Goal: Task Accomplishment & Management: Use online tool/utility

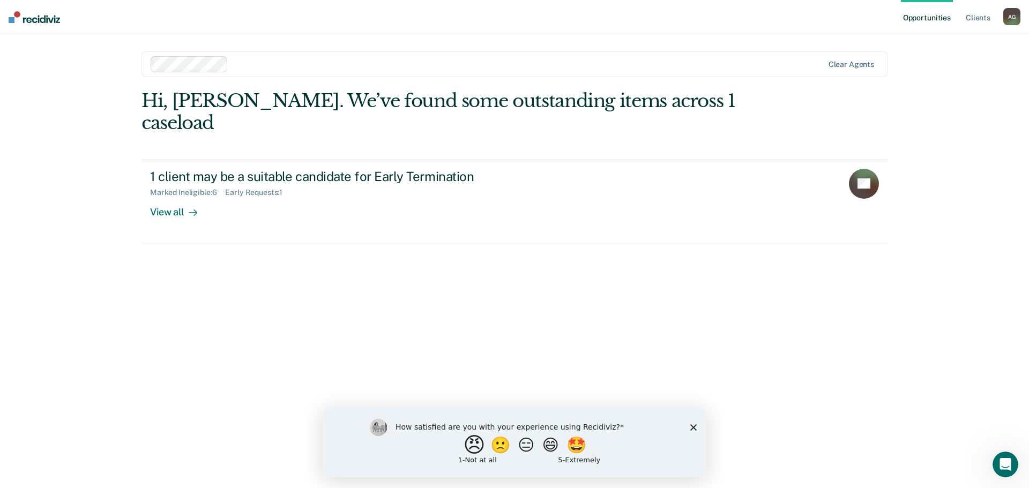
click at [463, 442] on button "😠" at bounding box center [475, 444] width 25 height 21
click at [434, 457] on input "Enter text..." at bounding box center [505, 451] width 220 height 21
click at [447, 456] on input "Enter text..." at bounding box center [505, 451] width 220 height 21
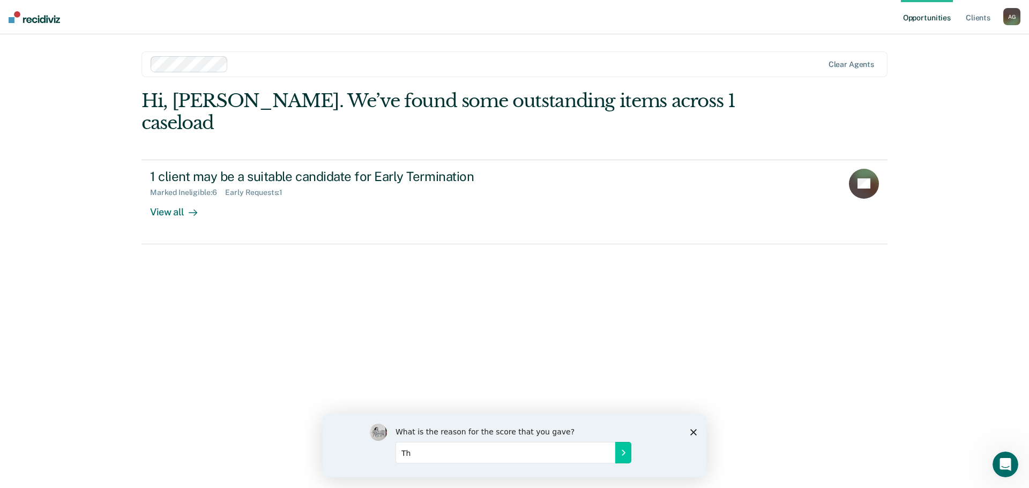
type input "T"
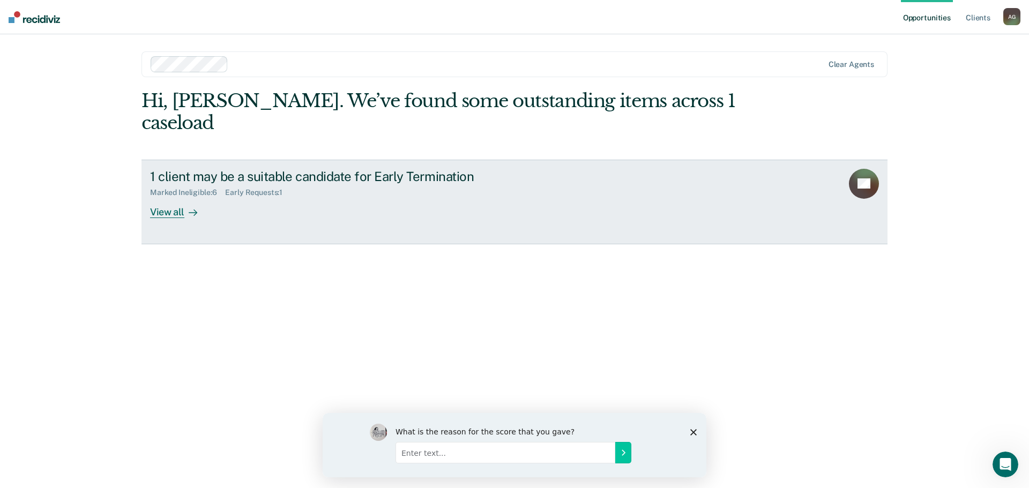
click at [169, 197] on div "View all" at bounding box center [180, 207] width 60 height 21
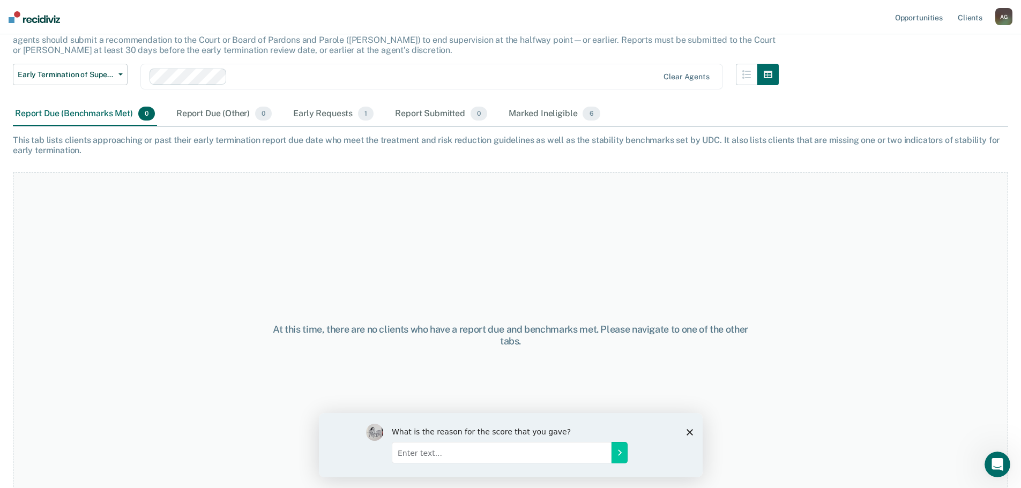
scroll to position [89, 0]
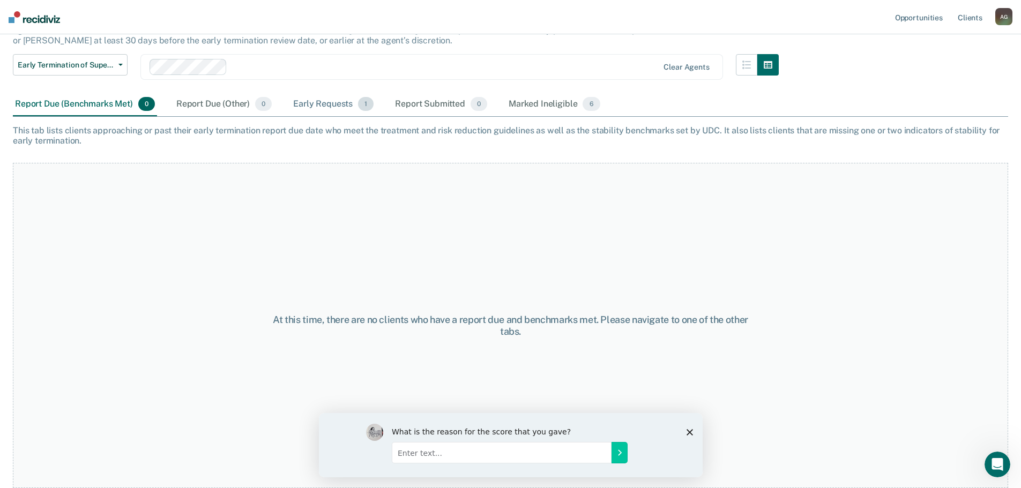
click at [320, 109] on div "Early Requests 1" at bounding box center [333, 105] width 85 height 24
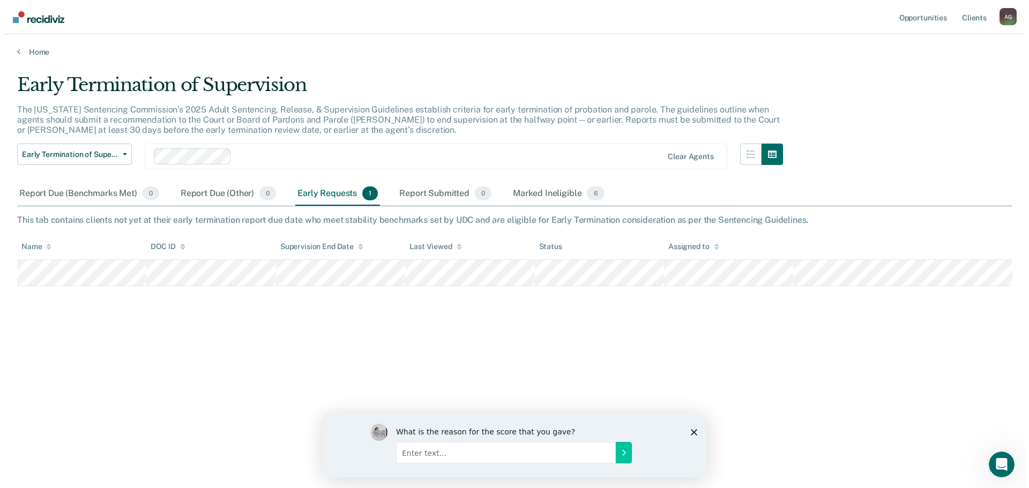
scroll to position [0, 0]
click at [462, 452] on input "Enter text..." at bounding box center [505, 451] width 220 height 21
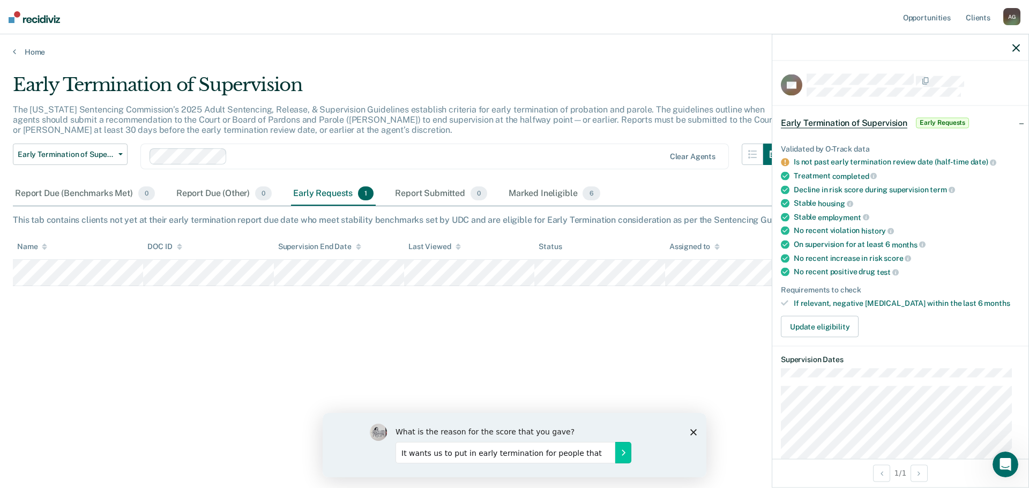
click at [596, 455] on input "It wants us to put in early termination for people that" at bounding box center [505, 451] width 220 height 21
type input "I"
click at [610, 456] on input "It is another program just that tells us information that we already know." at bounding box center [505, 451] width 220 height 21
click at [573, 454] on input "It is another program just that tells us information that we already know." at bounding box center [505, 451] width 220 height 21
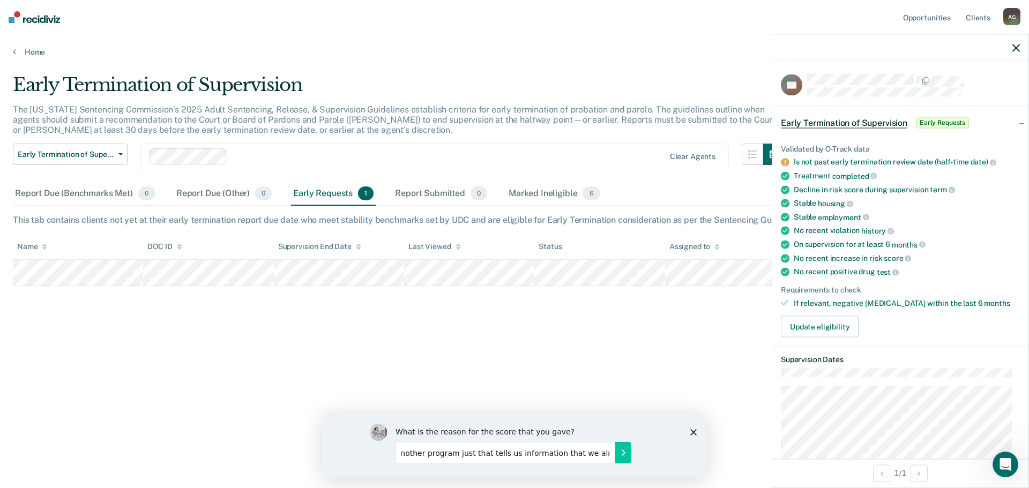
scroll to position [0, 0]
click at [417, 454] on input "It is another program just that tells us information that we already know." at bounding box center [505, 451] width 220 height 21
click at [598, 451] on input "It is just another program just that tells us information that we already know." at bounding box center [505, 451] width 220 height 21
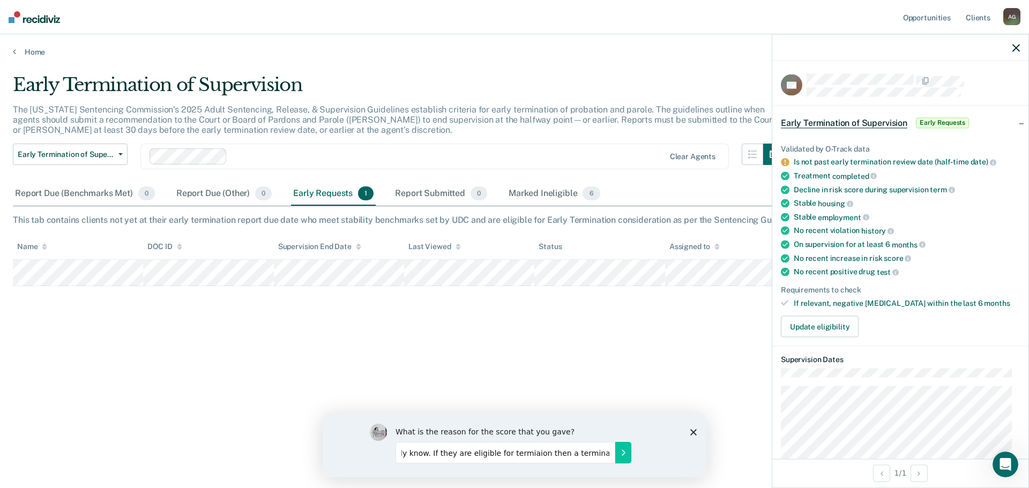
scroll to position [0, 230]
click at [595, 452] on input "It is just another program that tells us information we already know. If they a…" at bounding box center [505, 451] width 220 height 21
type input "It is just another program that tells us information we already know."
click at [627, 450] on button "Submit your response" at bounding box center [623, 451] width 16 height 21
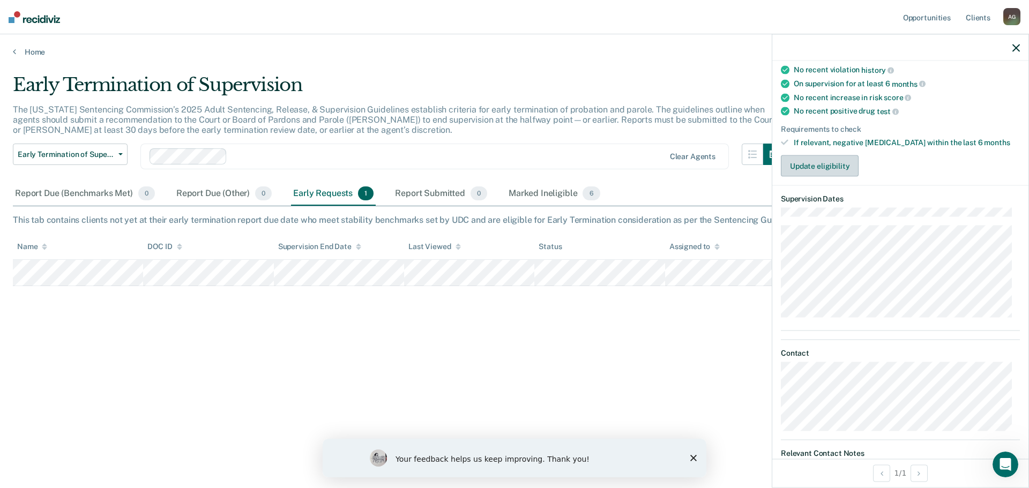
click at [814, 170] on button "Update eligibility" at bounding box center [820, 165] width 78 height 21
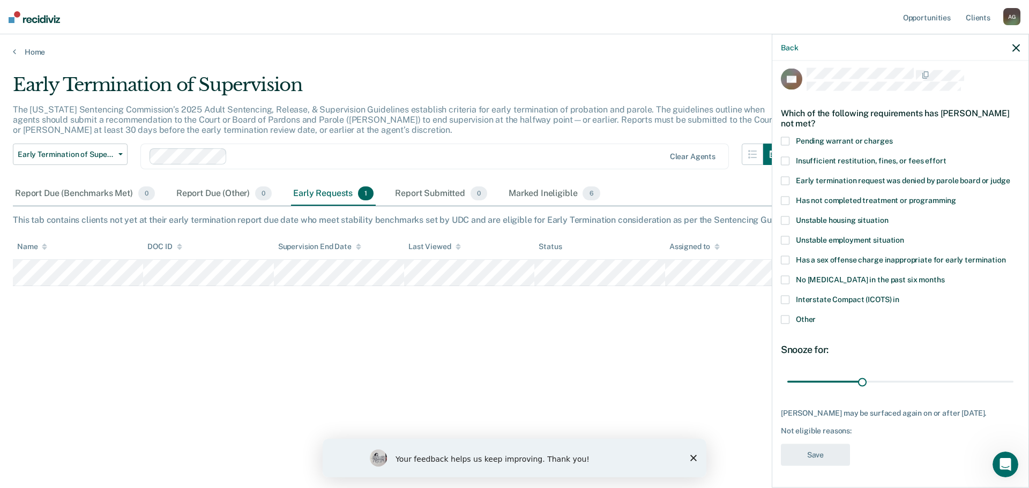
click at [787, 316] on span at bounding box center [785, 320] width 9 height 9
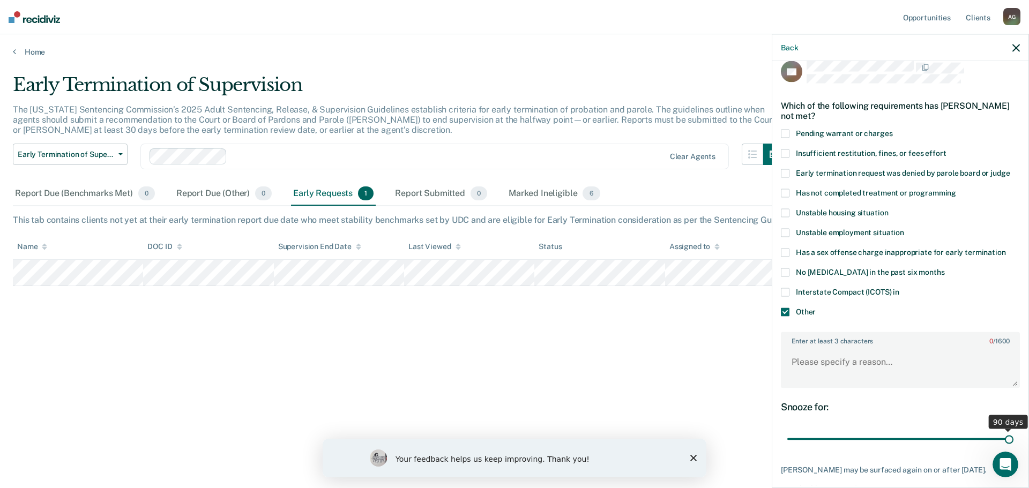
drag, startPoint x: 858, startPoint y: 443, endPoint x: 1023, endPoint y: 437, distance: 164.6
type input "90"
click at [1013, 437] on input "range" at bounding box center [900, 439] width 226 height 19
click at [867, 368] on textarea "Enter at least 3 characters 0 / 1600" at bounding box center [900, 367] width 237 height 40
click at [797, 362] on textarea "not at his early review date" at bounding box center [900, 367] width 237 height 40
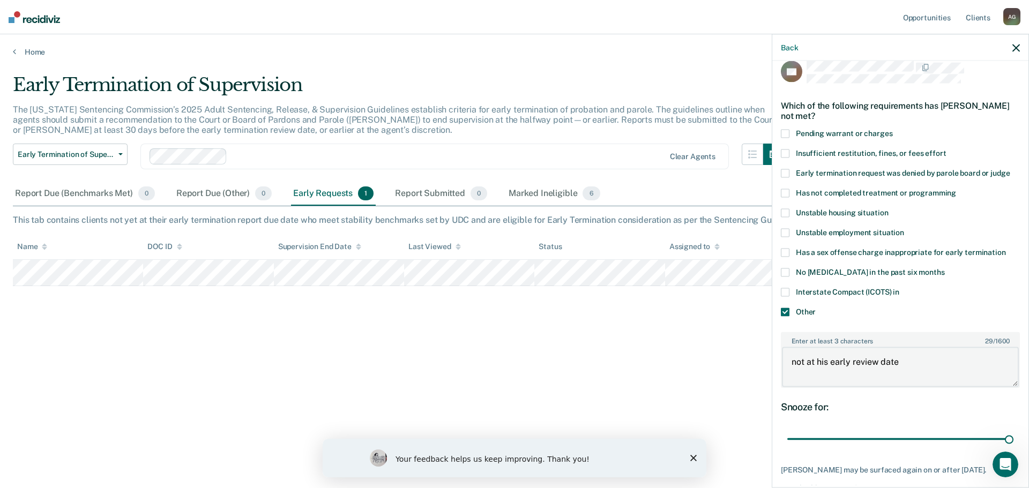
click at [797, 362] on textarea "not at his early review date" at bounding box center [900, 367] width 237 height 40
click at [929, 358] on textarea "not at his early review date" at bounding box center [900, 367] width 237 height 40
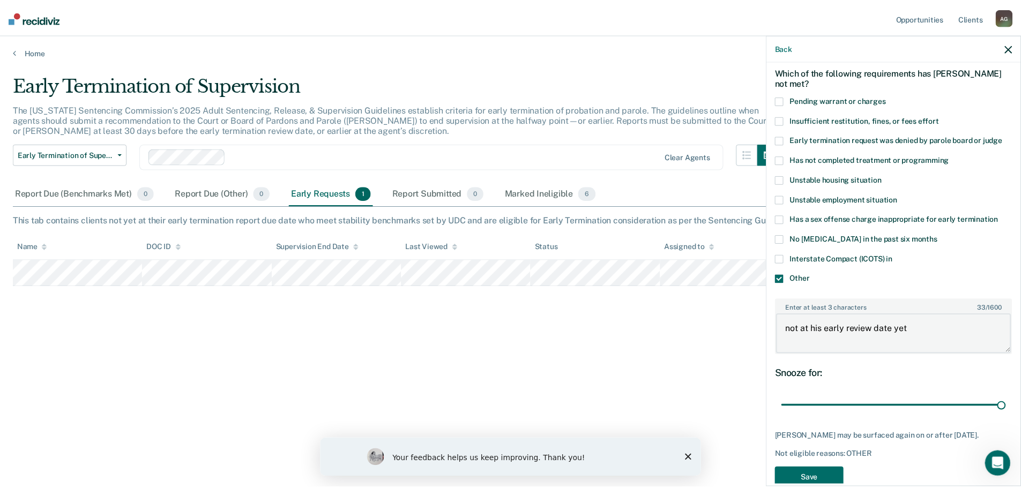
scroll to position [78, 0]
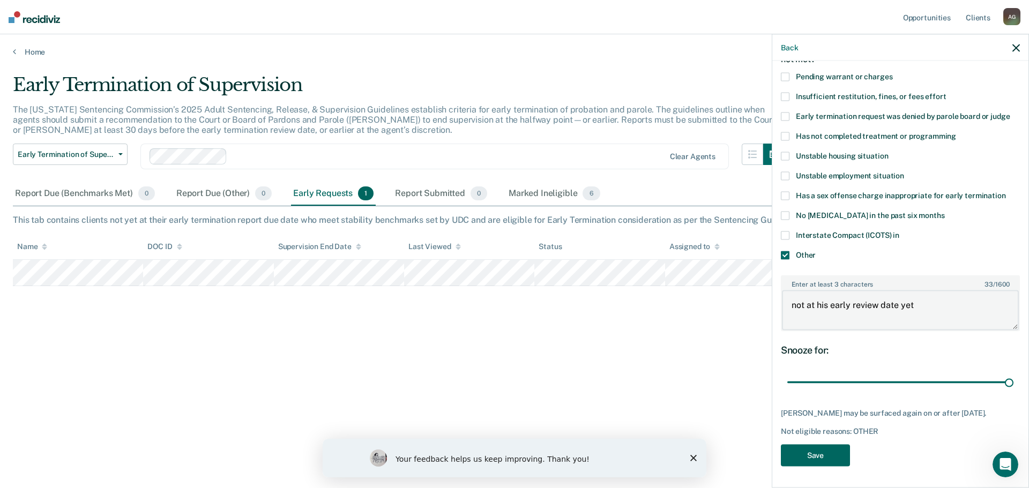
type textarea "not at his early review date yet"
click at [813, 462] on button "Save" at bounding box center [815, 455] width 69 height 22
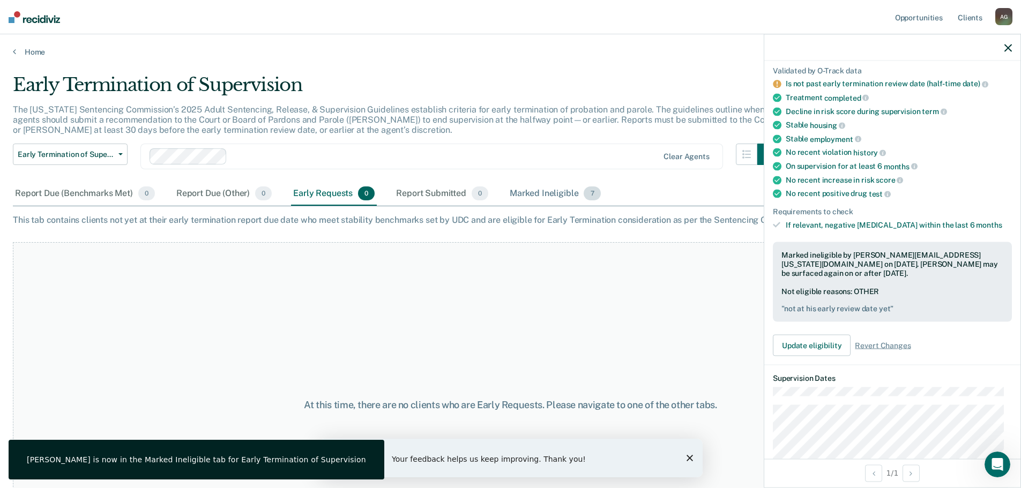
click at [529, 190] on div "Marked Ineligible 7" at bounding box center [554, 194] width 95 height 24
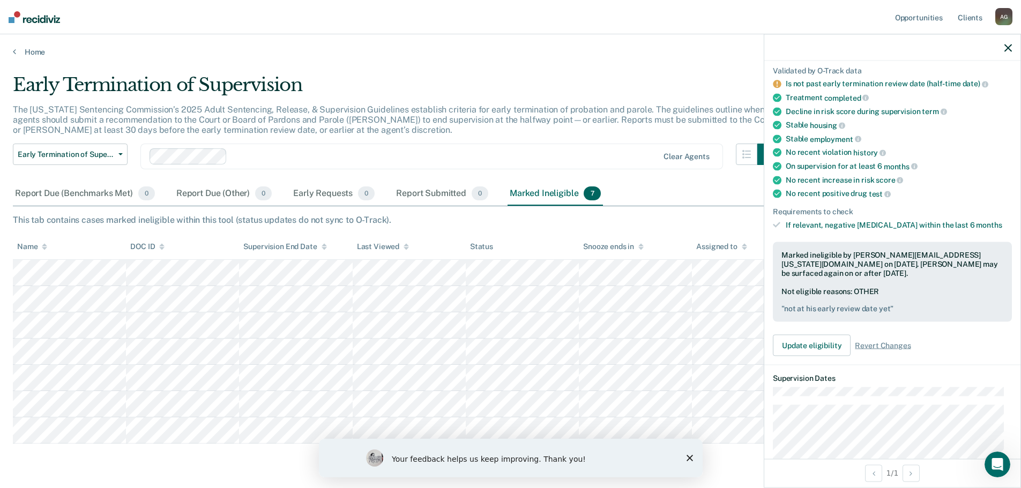
click at [687, 456] on polygon "Close survey" at bounding box center [689, 458] width 6 height 6
